Goal: Transaction & Acquisition: Purchase product/service

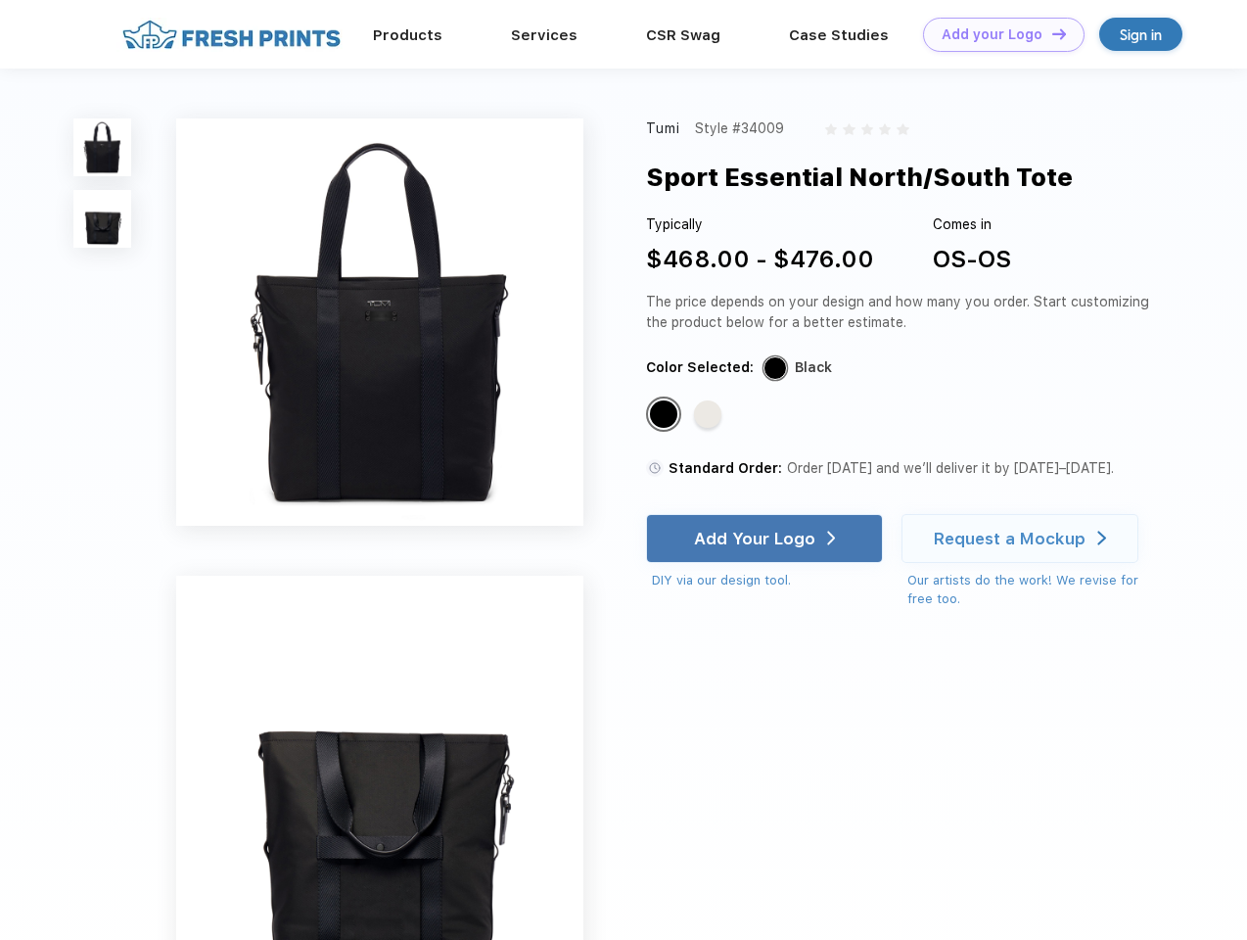
click at [996, 34] on link "Add your Logo Design Tool" at bounding box center [1004, 35] width 162 height 34
click at [0, 0] on div "Design Tool" at bounding box center [0, 0] width 0 height 0
click at [1050, 33] on link "Add your Logo Design Tool" at bounding box center [1004, 35] width 162 height 34
click at [103, 147] on img at bounding box center [102, 147] width 58 height 58
click at [103, 219] on img at bounding box center [102, 219] width 58 height 58
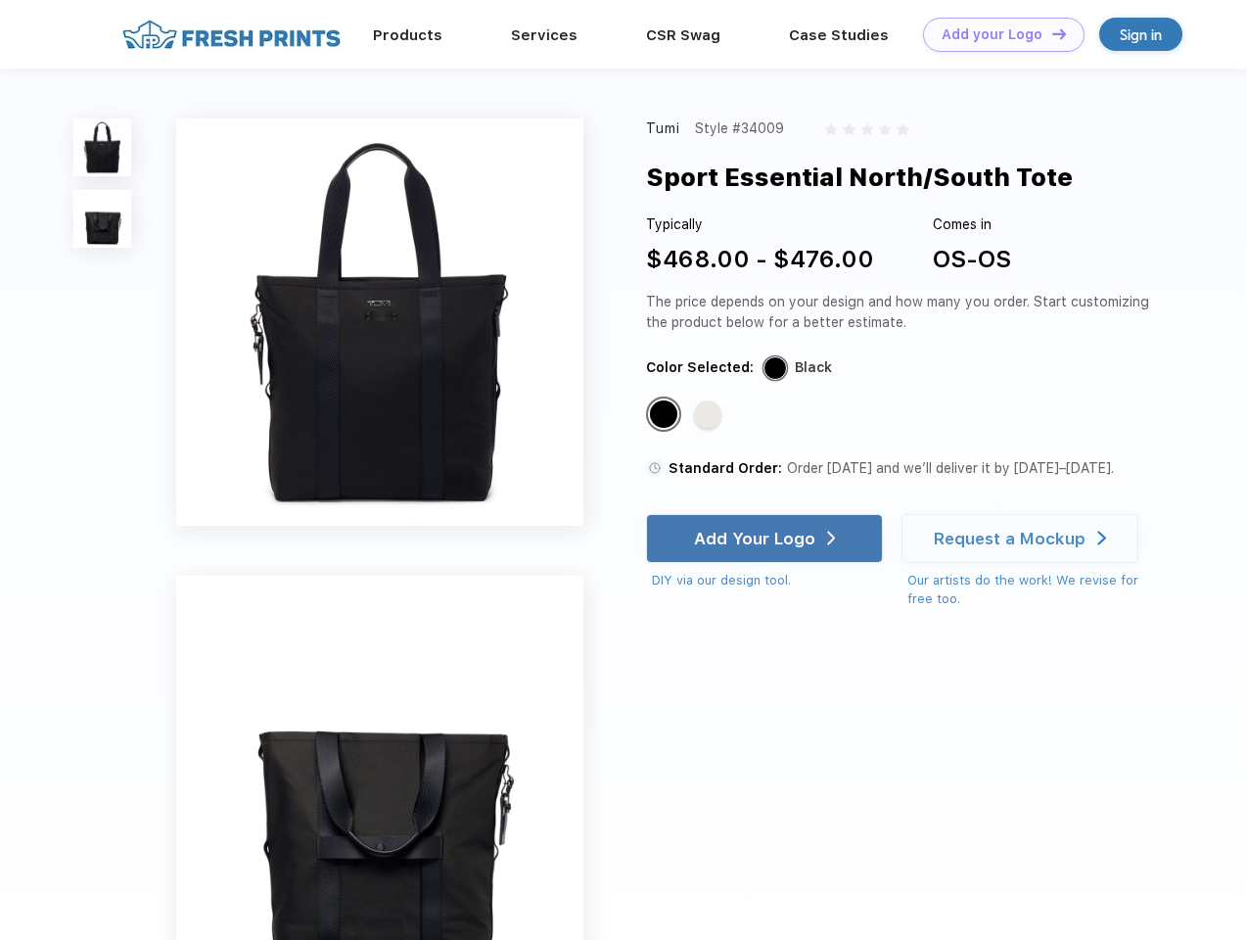
click at [666, 415] on div "Standard Color" at bounding box center [663, 413] width 27 height 27
click at [710, 415] on div "Standard Color" at bounding box center [707, 413] width 27 height 27
click at [766, 538] on div "Add Your Logo" at bounding box center [754, 539] width 121 height 20
click at [1023, 538] on div "Request a Mockup" at bounding box center [1010, 539] width 152 height 20
